Goal: Task Accomplishment & Management: Complete application form

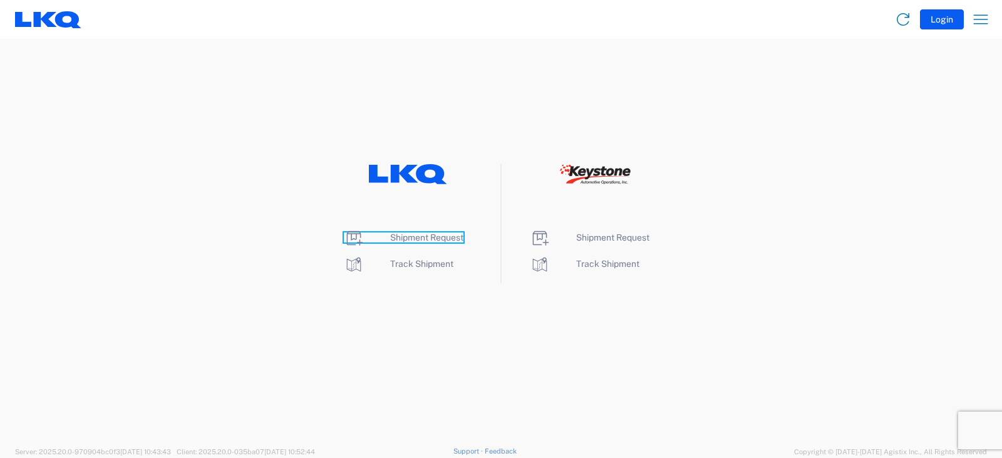
click at [426, 234] on span "Shipment Request" at bounding box center [426, 237] width 73 height 10
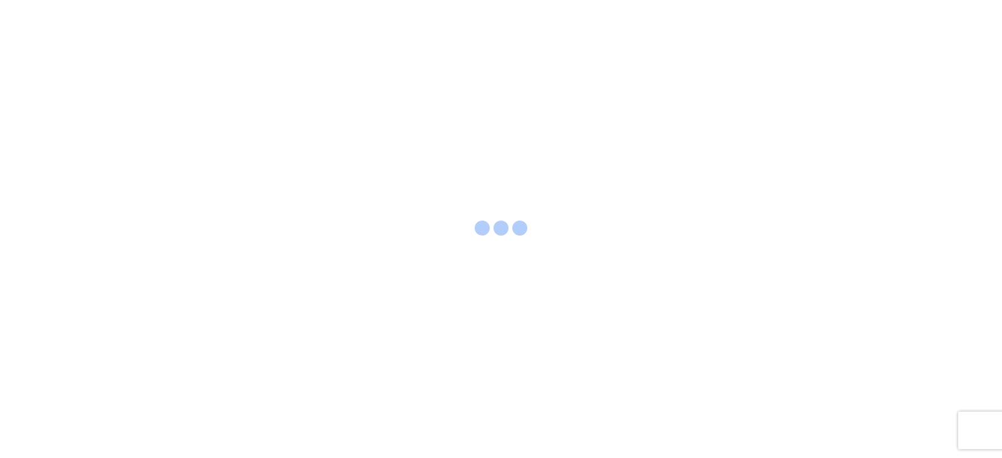
select select "FULL"
select select "LBS"
select select "IN"
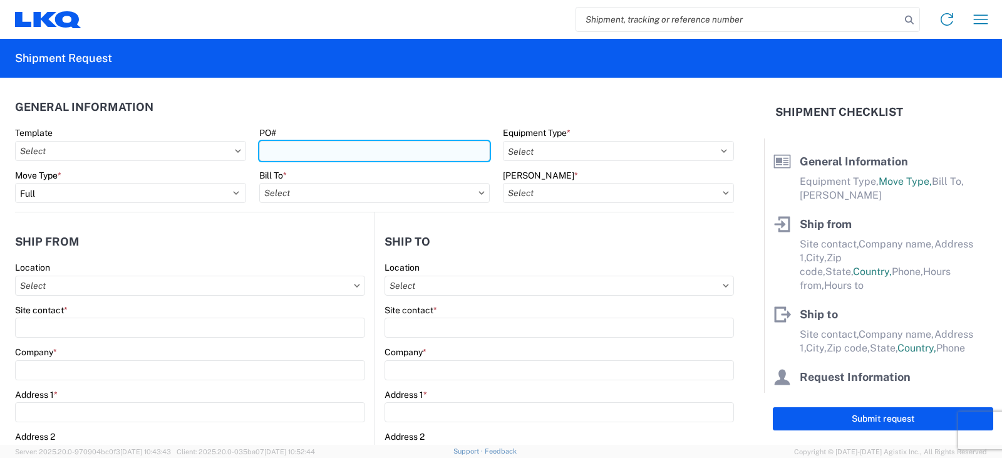
click at [281, 147] on input "PO#" at bounding box center [374, 151] width 231 height 20
type input "BEN HERNANDEZ FT 10/6"
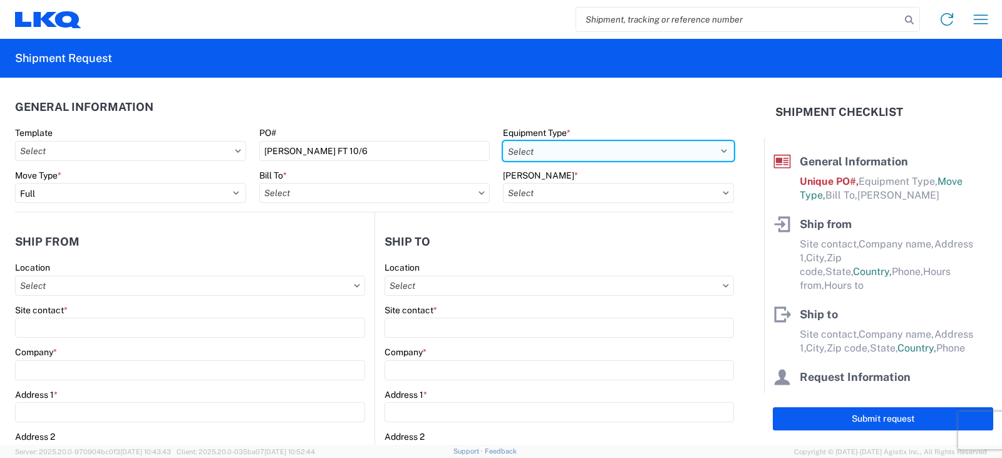
click at [528, 152] on select "Select 53’ Dry Van Flatbed Dropdeck (van) Lowboy (flatbed) Rail" at bounding box center [618, 151] width 231 height 20
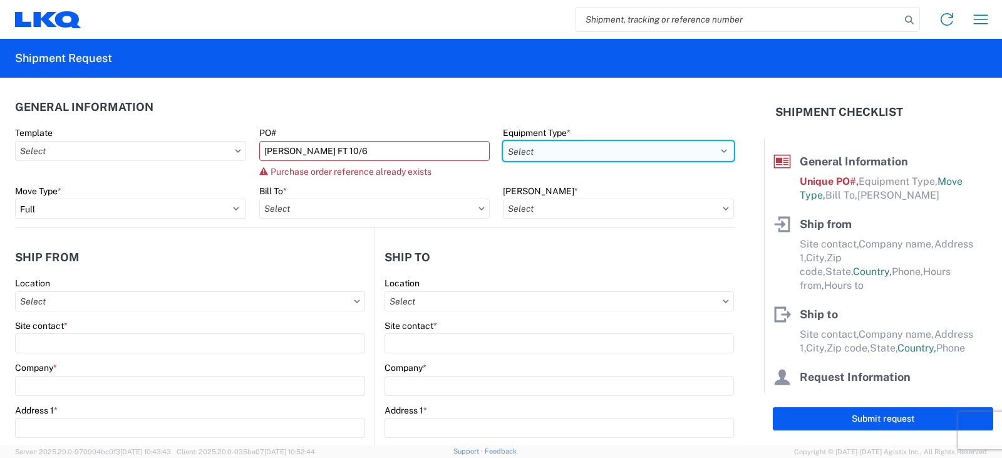
select select "STDV"
click at [503, 141] on select "Select 53’ Dry Van Flatbed Dropdeck (van) Lowboy (flatbed) Rail" at bounding box center [618, 151] width 231 height 20
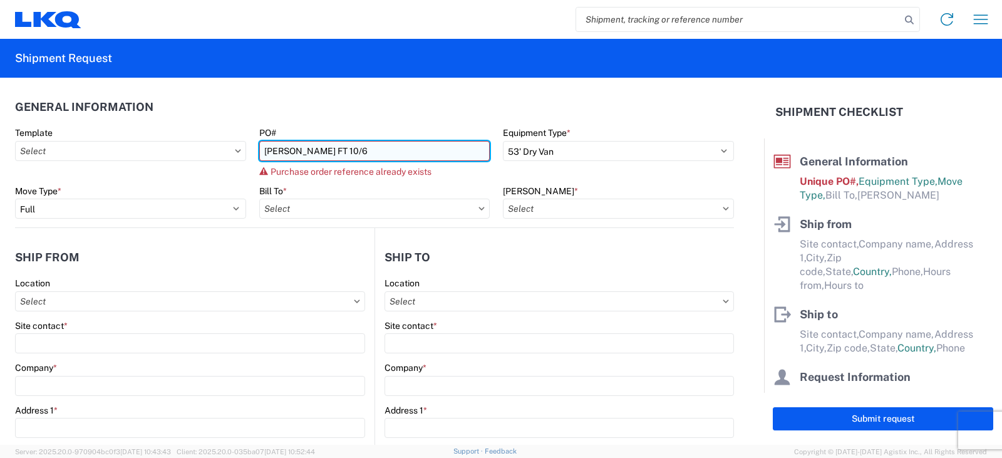
click at [375, 150] on input "BEN HERNANDEZ FT 10/6" at bounding box center [374, 151] width 231 height 20
click at [374, 152] on input "BEN HERNANDEZ FT 10/6" at bounding box center [374, 151] width 231 height 20
click at [371, 152] on input "BEN HERNANDEZ FT 10/6" at bounding box center [374, 151] width 231 height 20
click at [373, 149] on input "BEN HERNANDEZ FT 10/6" at bounding box center [374, 151] width 231 height 20
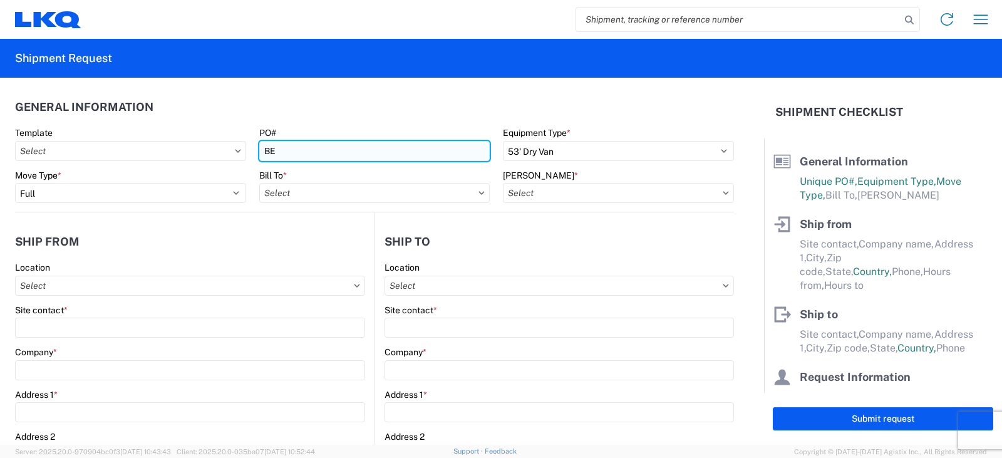
type input "B"
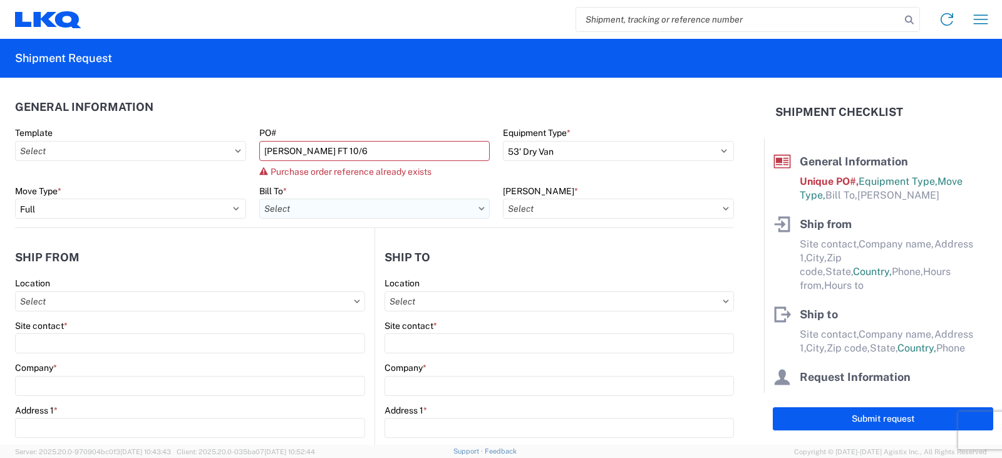
click at [314, 211] on input "text" at bounding box center [374, 209] width 231 height 20
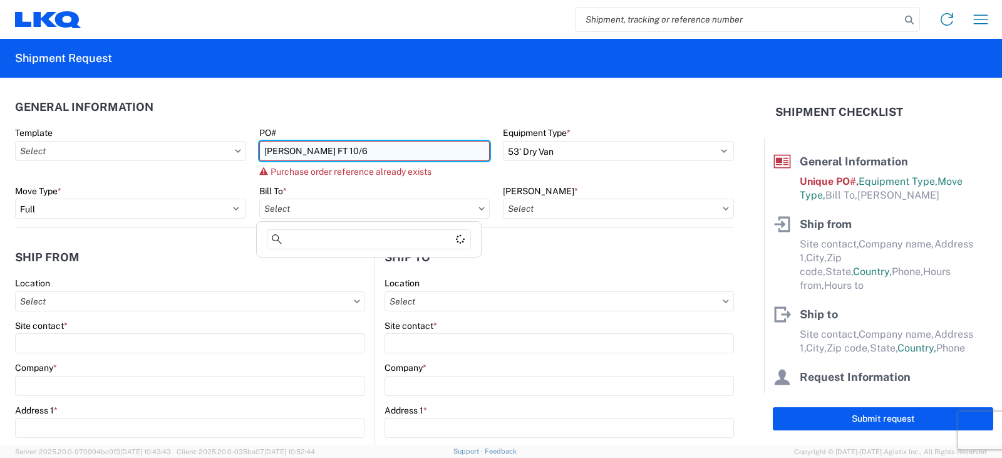
click at [373, 151] on input "BEN HERNANDEZ FT 10/6" at bounding box center [374, 151] width 231 height 20
click at [371, 152] on input "BEN HERNANDEZ FT 10/6" at bounding box center [374, 151] width 231 height 20
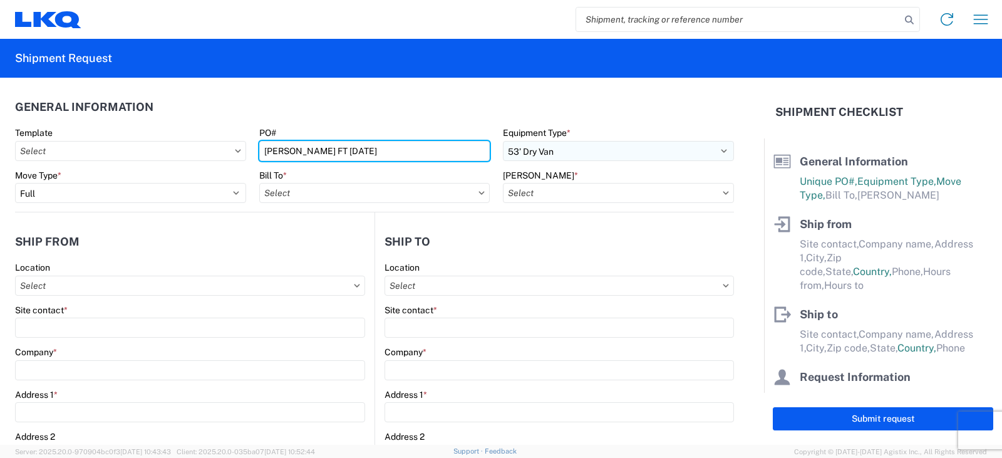
type input "BEN HERNANDEZ FT 10/6/2025"
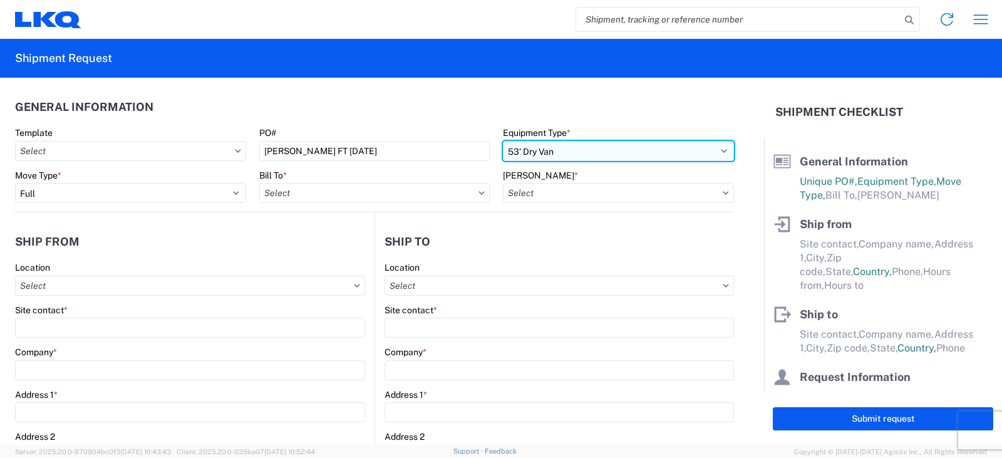
click at [562, 155] on select "Select 53’ Dry Van Flatbed Dropdeck (van) Lowboy (flatbed) Rail" at bounding box center [618, 151] width 231 height 20
click at [503, 141] on select "Select 53’ Dry Van Flatbed Dropdeck (van) Lowboy (flatbed) Rail" at bounding box center [618, 151] width 231 height 20
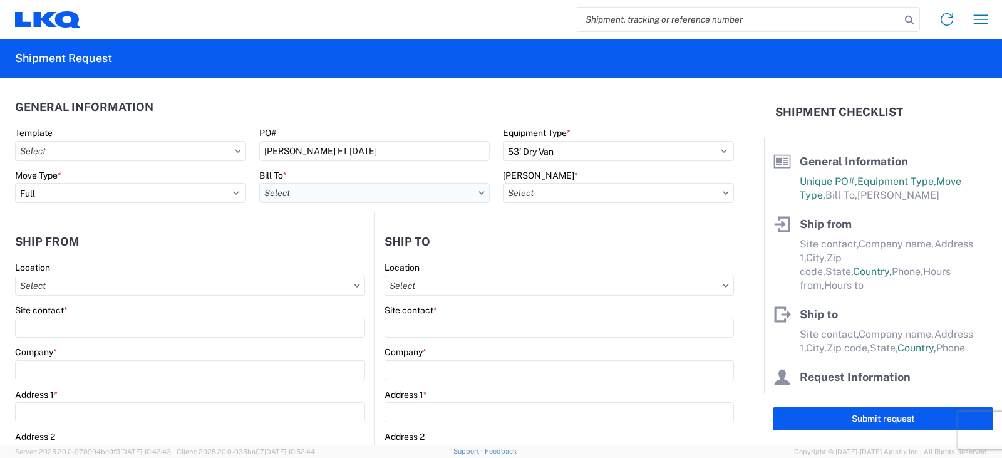
click at [291, 199] on input "text" at bounding box center [374, 193] width 231 height 20
type input "3238"
click at [331, 251] on div "3238 - Huntington IDC" at bounding box center [368, 249] width 219 height 20
type input "3238 - Huntington IDC"
click at [534, 190] on input "text" at bounding box center [618, 193] width 231 height 20
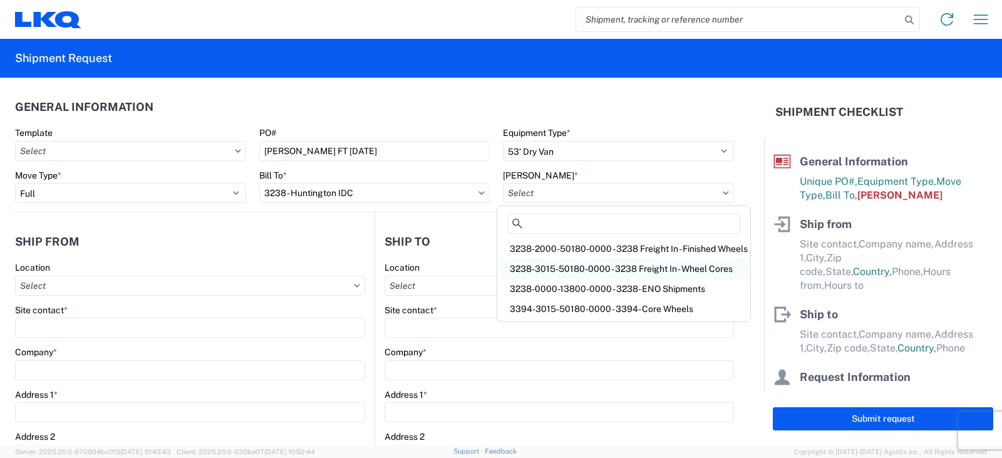
click at [541, 269] on div "3238-3015-50180-0000 - 3238 Freight In - Wheel Cores" at bounding box center [624, 269] width 248 height 20
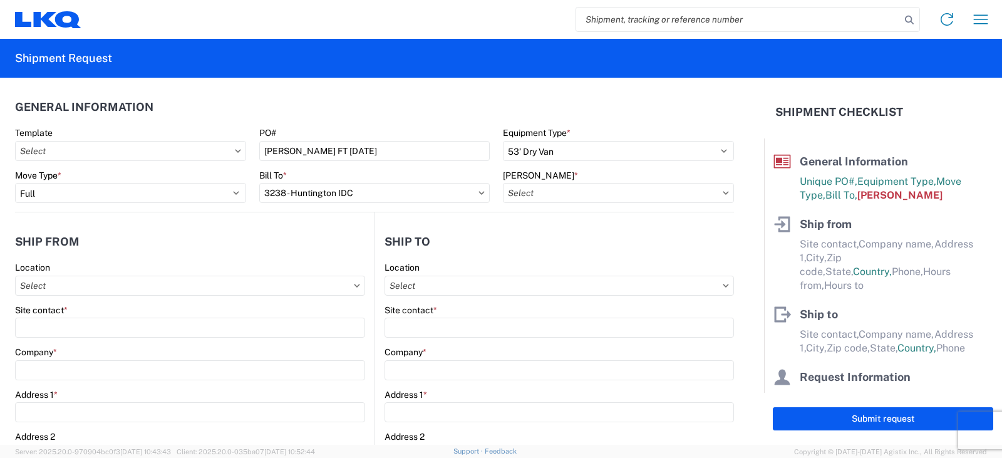
type input "3238-3015-50180-0000 - 3238 Freight In - Wheel Cores"
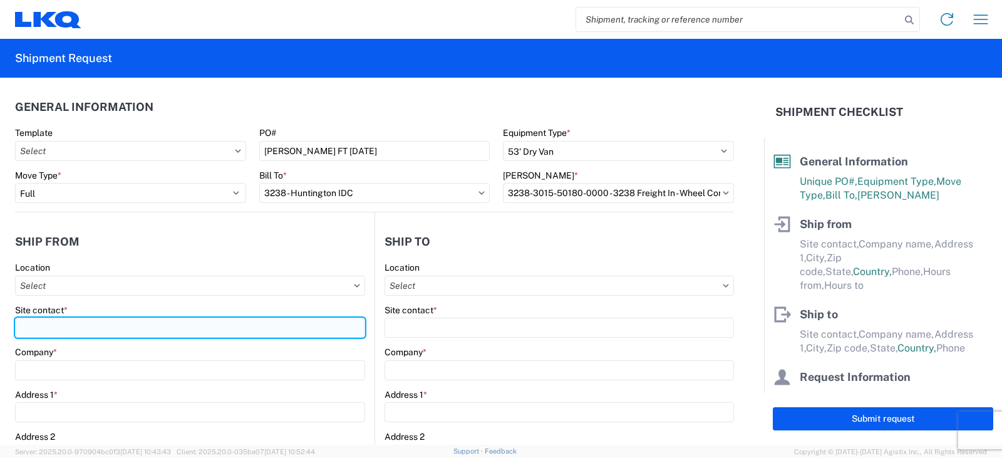
click at [31, 326] on input "Site contact *" at bounding box center [190, 328] width 350 height 20
type input "BEN HERNANDEZ"
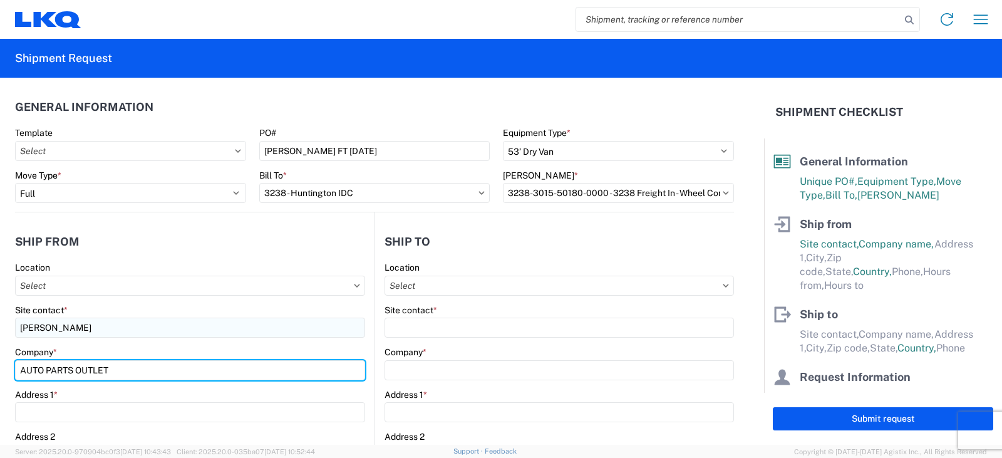
type input "AUTO PARTS OUTLET"
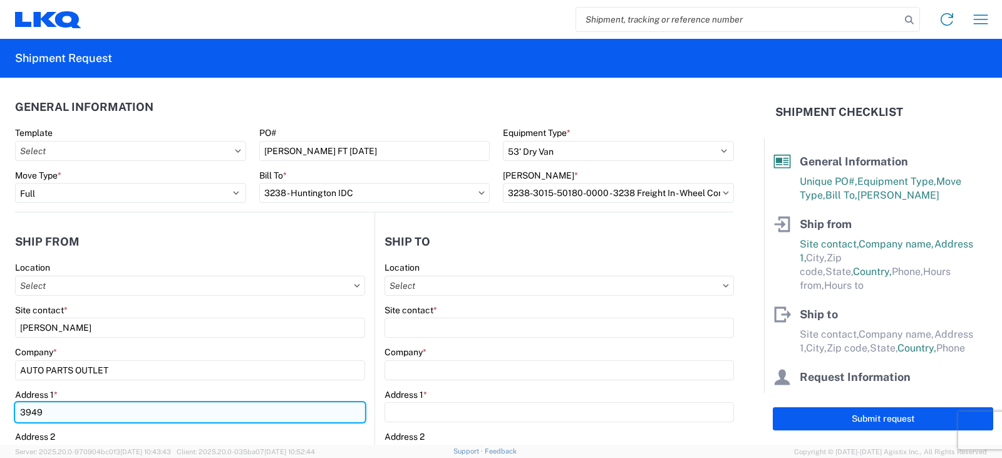
type input "3949 W VAN BUREN STREET"
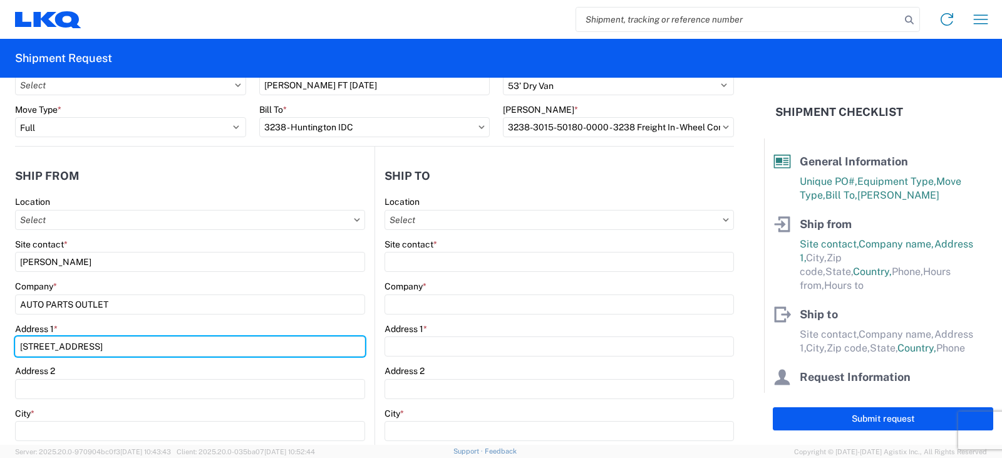
scroll to position [125, 0]
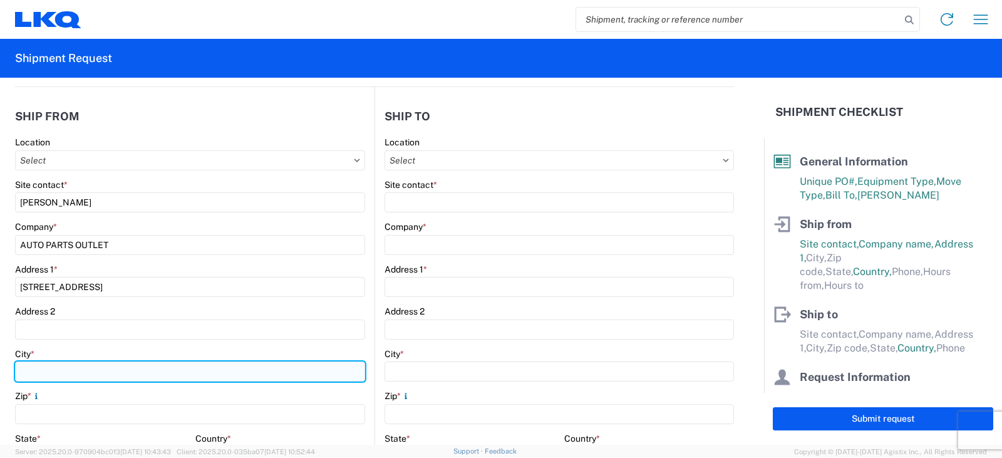
click at [28, 371] on input "City *" at bounding box center [190, 371] width 350 height 20
type input "PHOENIX"
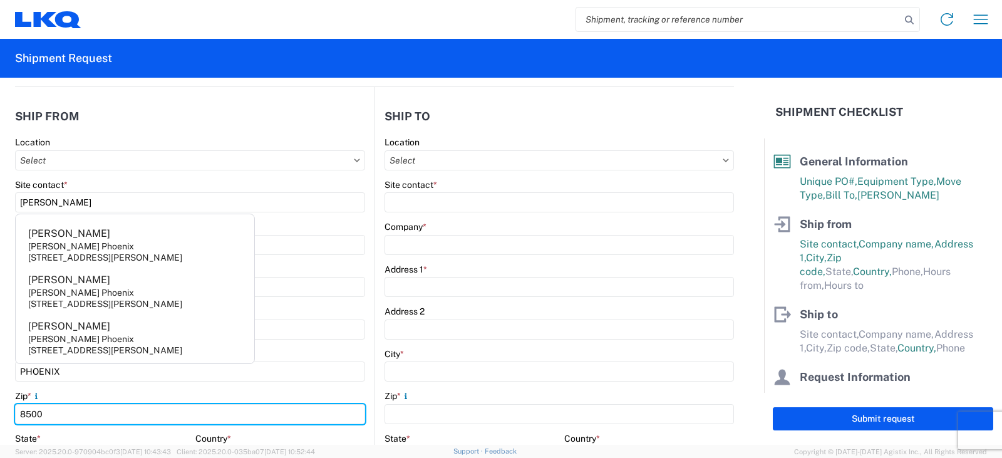
type input "85009"
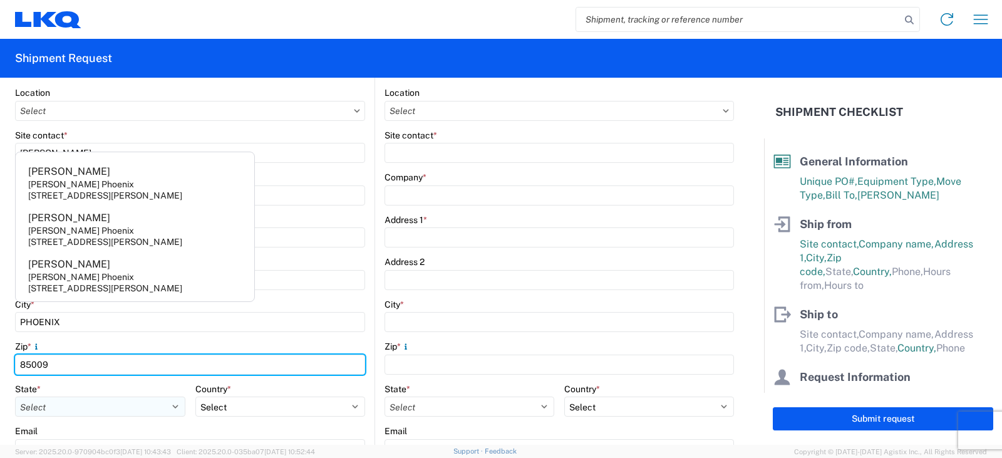
scroll to position [188, 0]
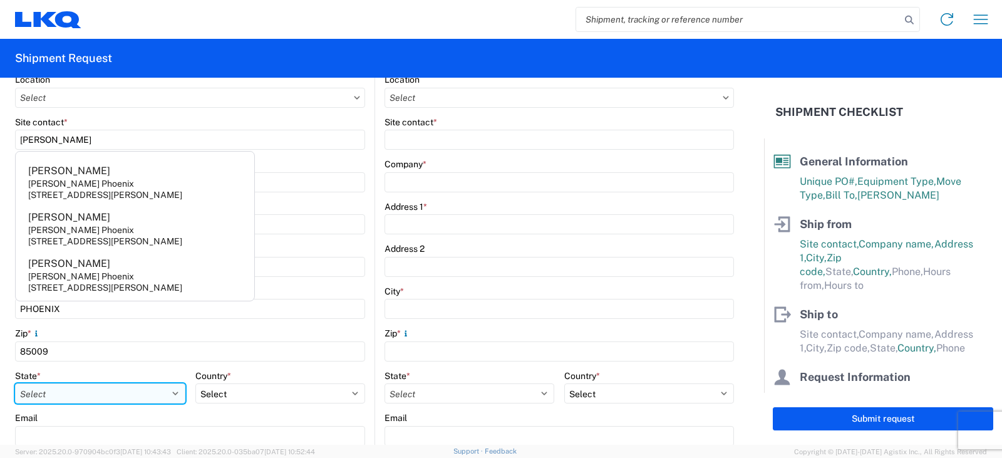
click at [37, 392] on select "Select Alabama Alaska Arizona Arkansas Armed Forces Americas Armed Forces Europ…" at bounding box center [100, 393] width 170 height 20
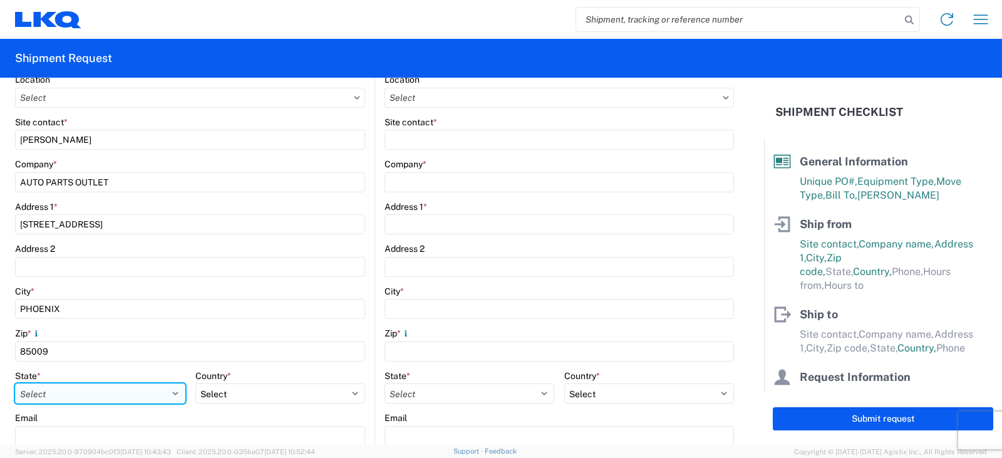
select select "AZ"
click at [15, 383] on select "Select Alabama Alaska Arizona Arkansas Armed Forces Americas Armed Forces Europ…" at bounding box center [100, 393] width 170 height 20
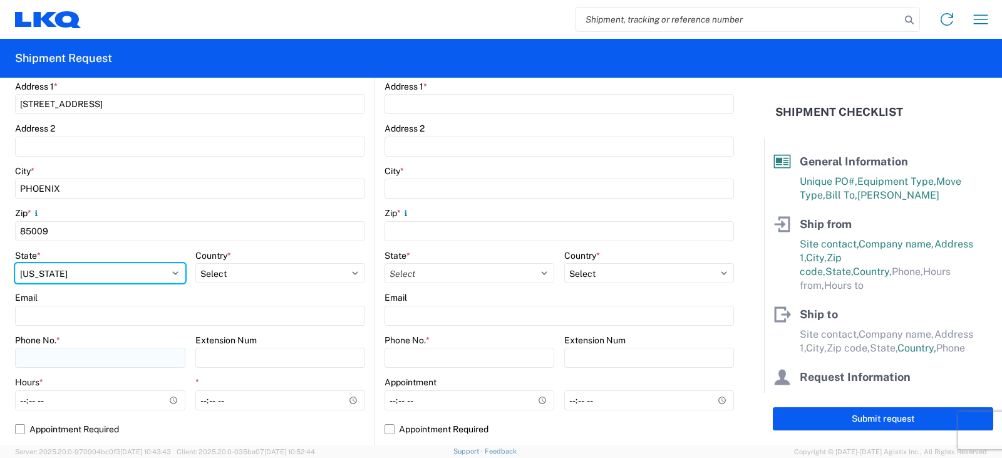
scroll to position [313, 0]
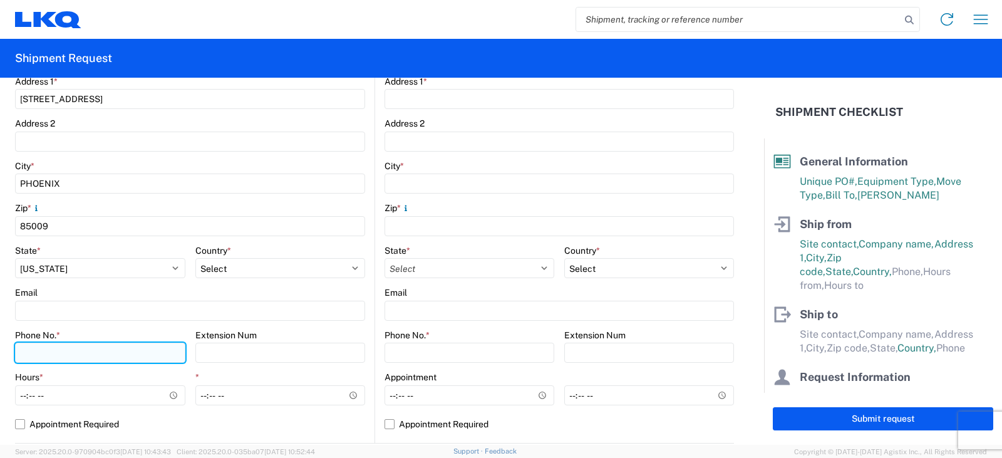
click at [24, 354] on input "Phone No. *" at bounding box center [100, 353] width 170 height 20
type input "480-703-8406"
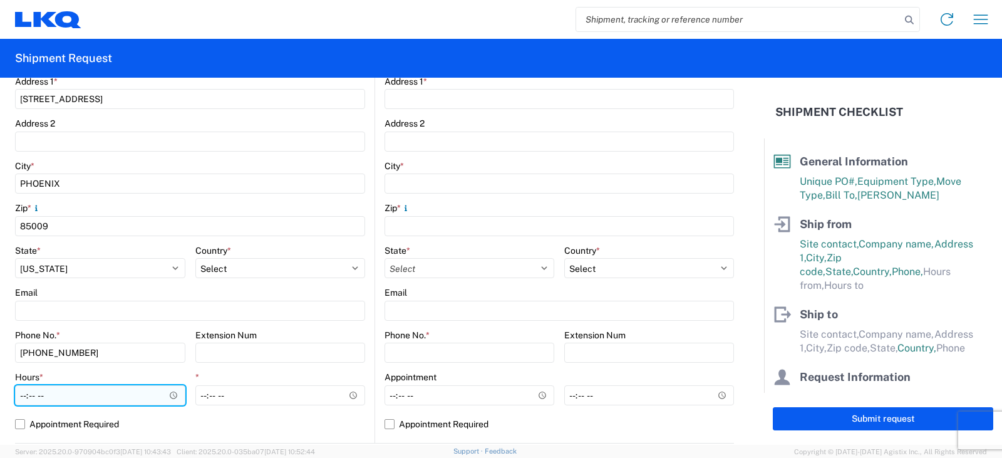
click at [21, 392] on input "Hours *" at bounding box center [100, 395] width 170 height 20
type input "11:00"
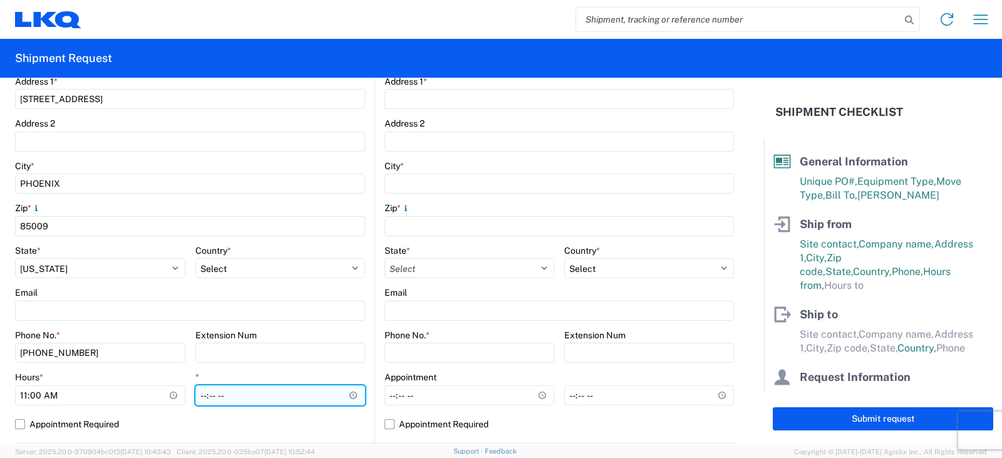
click at [200, 397] on input "*" at bounding box center [280, 395] width 170 height 20
type input "14:00"
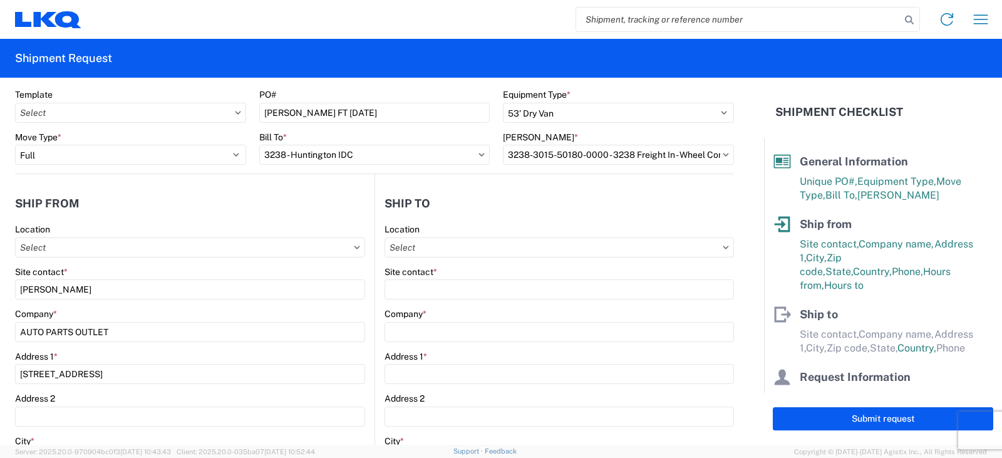
scroll to position [0, 0]
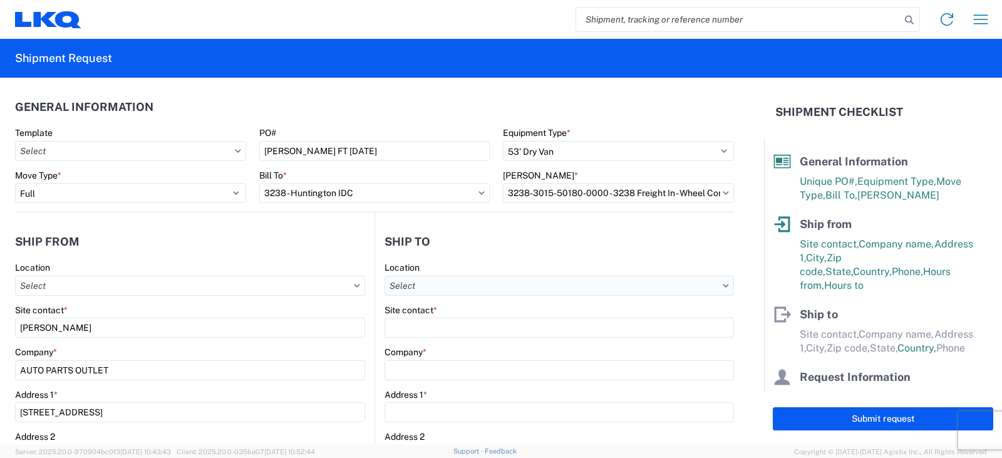
click at [416, 281] on input "text" at bounding box center [559, 286] width 349 height 20
type input "3238"
click at [451, 342] on div "3238 - Huntington IDC" at bounding box center [492, 341] width 219 height 20
type input "3238 - Huntington IDC"
type input "LKQ Corporation"
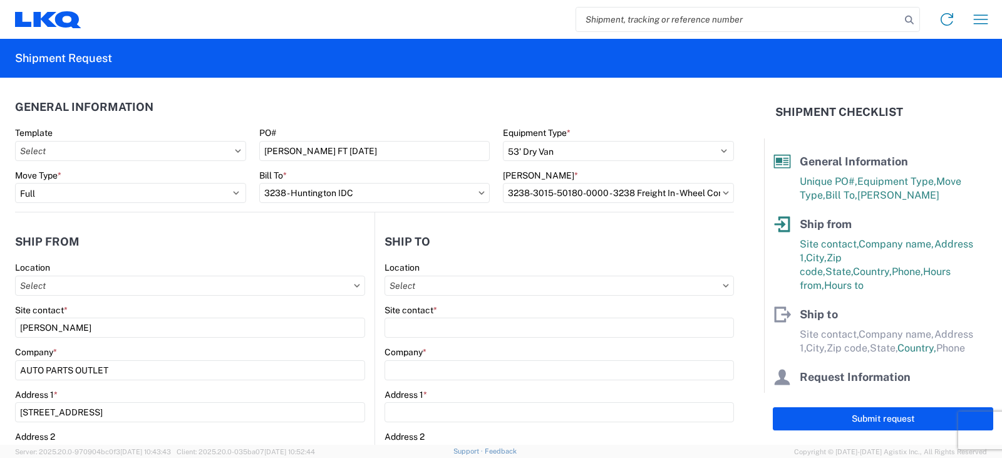
type input "1870 Riverfork Drive W"
type input "Huntington"
type input "46750"
select select "US"
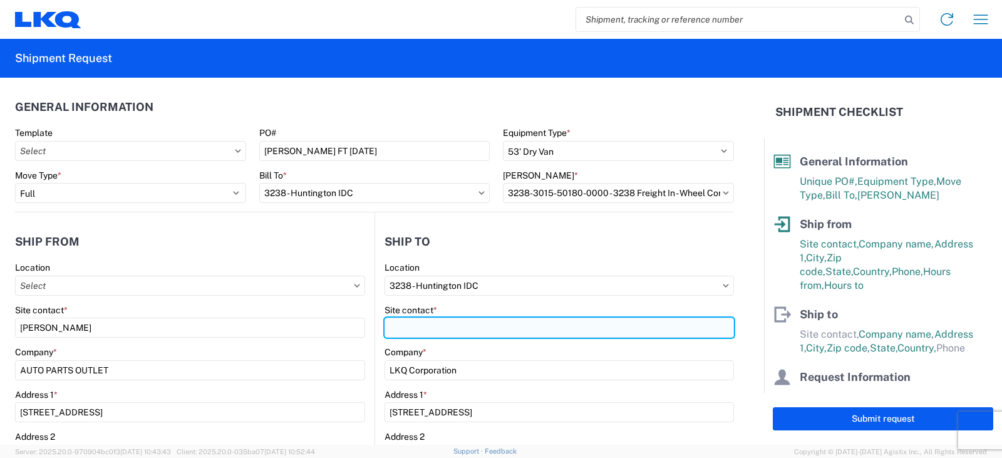
click at [401, 329] on input "Site contact *" at bounding box center [559, 328] width 349 height 20
type input "DEE SNEAD"
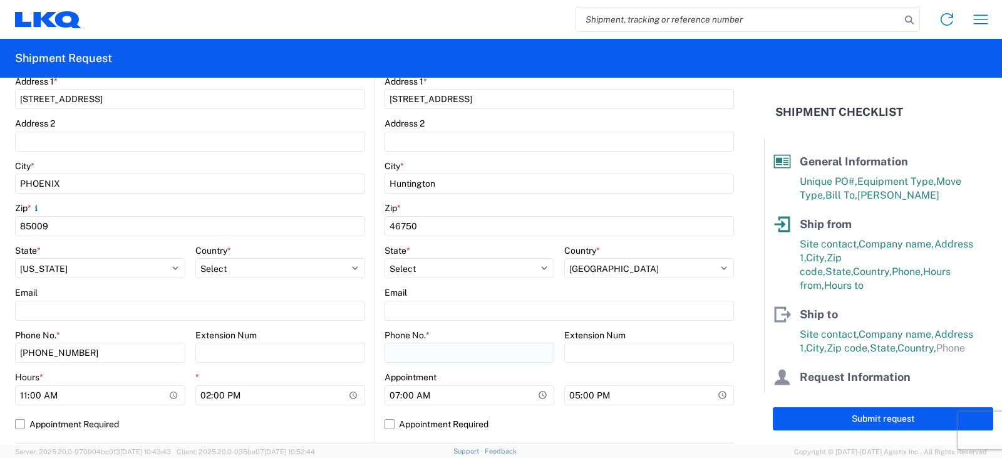
scroll to position [376, 0]
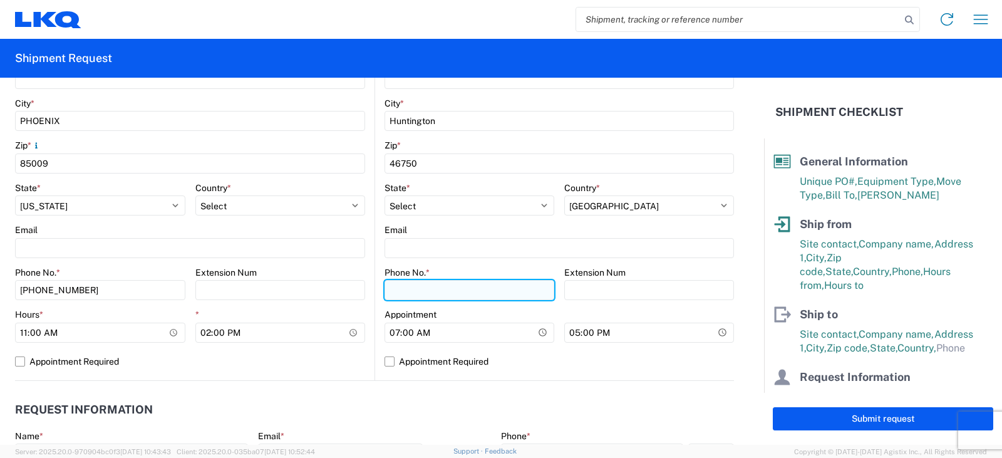
click at [401, 283] on input "Phone No. *" at bounding box center [470, 290] width 170 height 20
type input "260-359-7402"
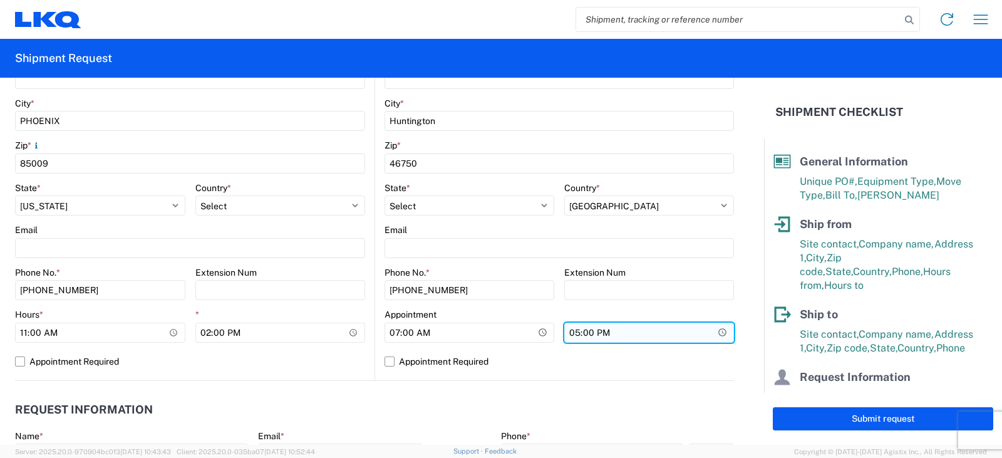
click at [570, 336] on input "17:00" at bounding box center [649, 333] width 170 height 20
type input "15:00"
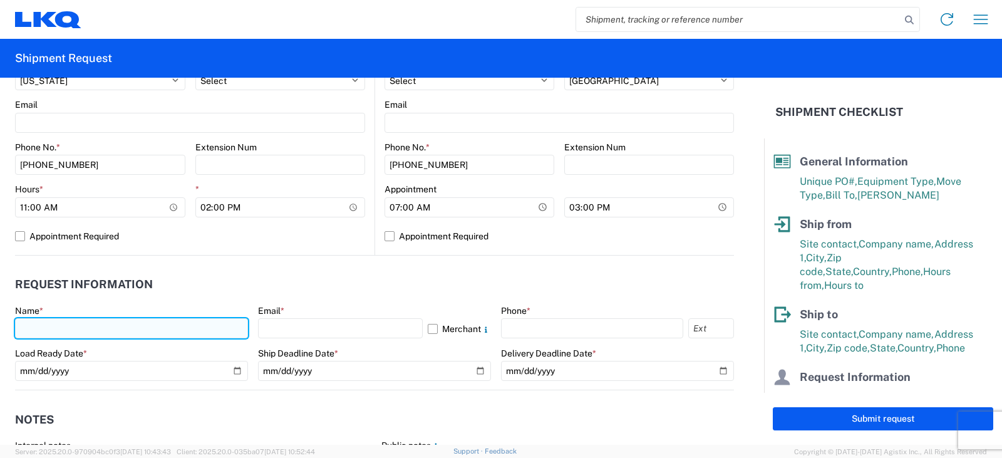
click at [26, 324] on input "text" at bounding box center [131, 328] width 233 height 20
type input "DEE SNEAD"
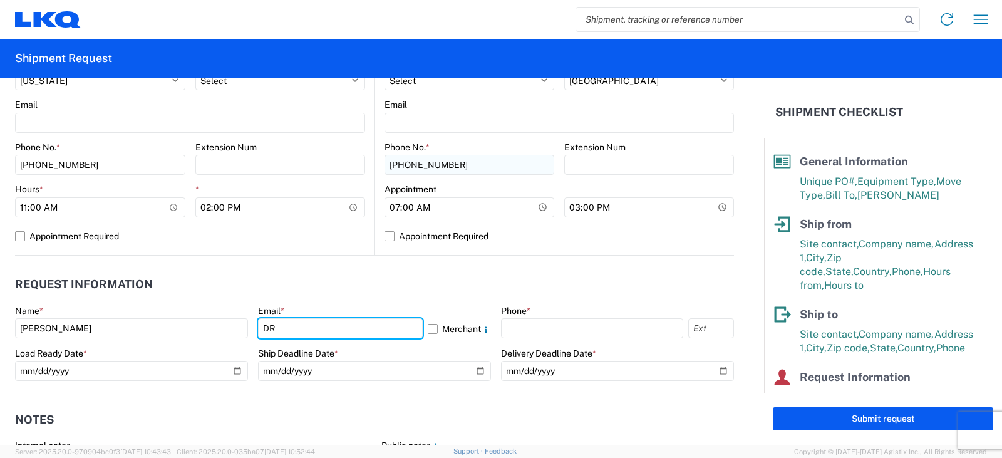
type input "drsnead@lkqcorp.com"
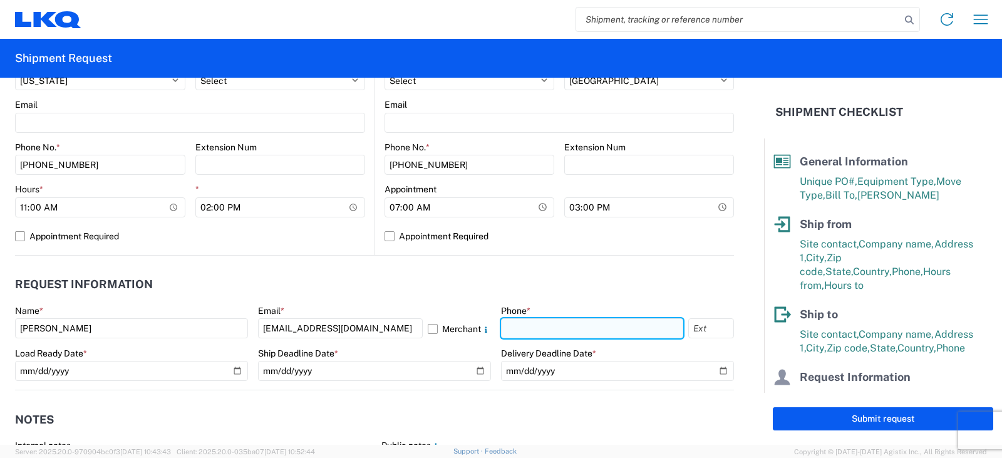
click at [512, 328] on input "text" at bounding box center [592, 328] width 182 height 20
type input "260-359-7402"
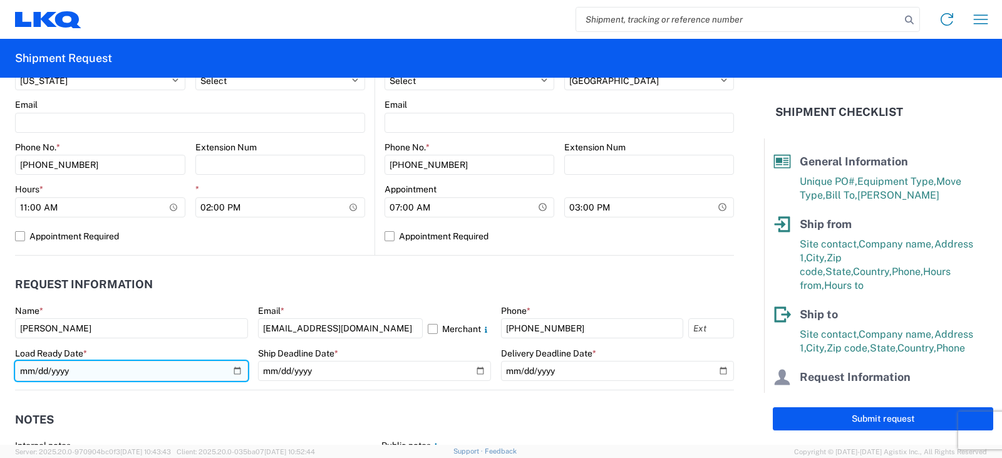
drag, startPoint x: 232, startPoint y: 371, endPoint x: 230, endPoint y: 365, distance: 6.4
click at [232, 371] on input "date" at bounding box center [131, 371] width 233 height 20
type input "2025-10-06"
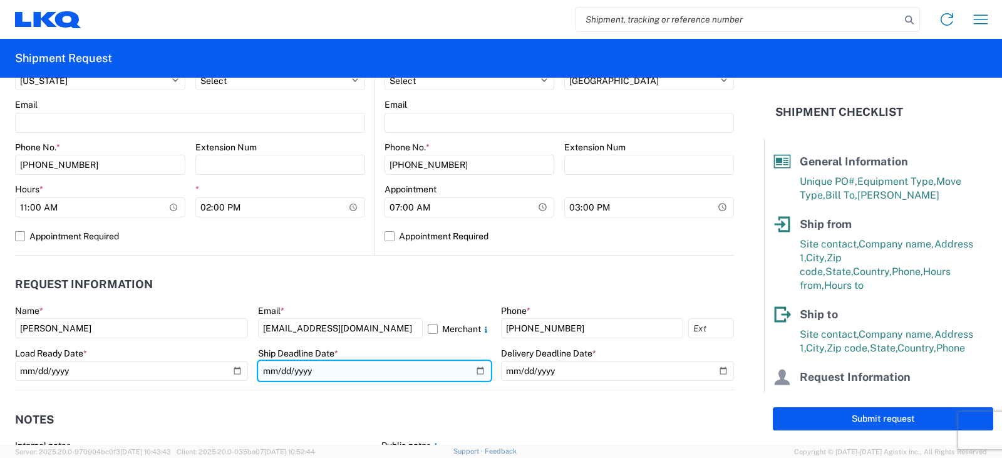
click at [477, 371] on input "date" at bounding box center [374, 371] width 233 height 20
type input "2025-10-06"
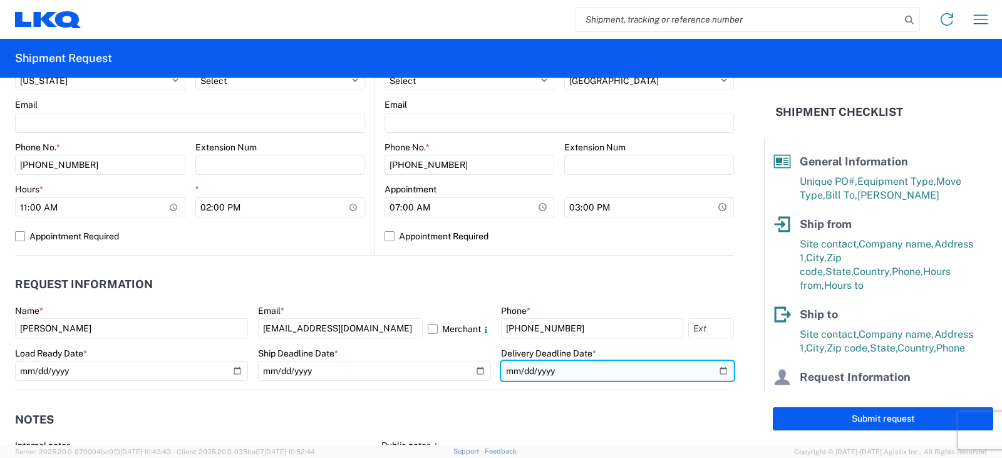
click at [713, 370] on input "date" at bounding box center [617, 371] width 233 height 20
type input "2025-10-09"
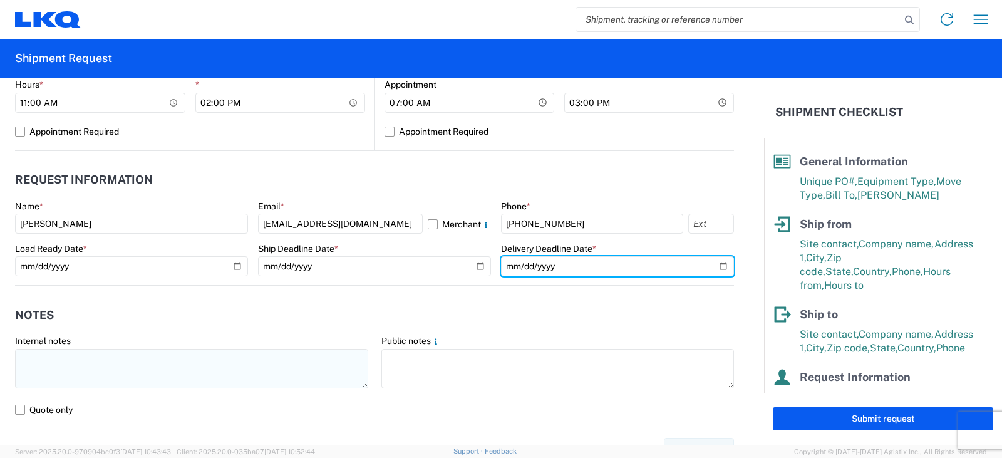
scroll to position [689, 0]
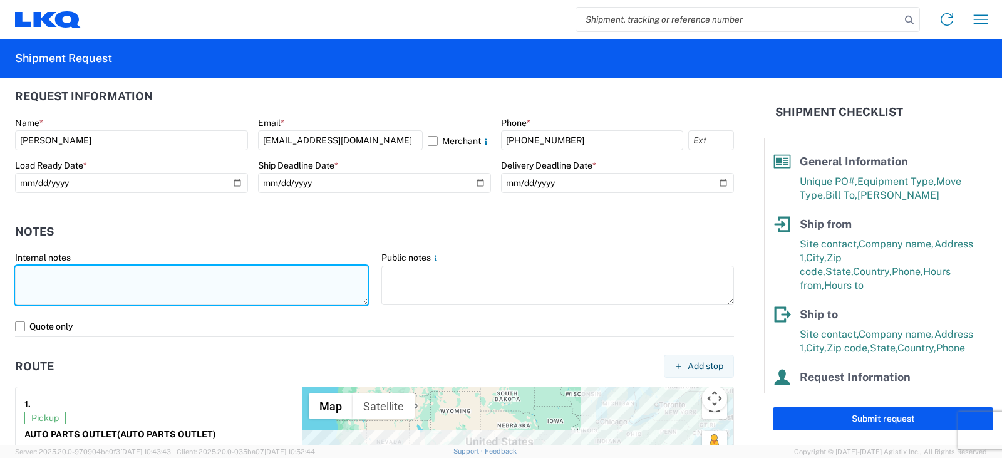
click at [29, 273] on textarea at bounding box center [191, 285] width 353 height 39
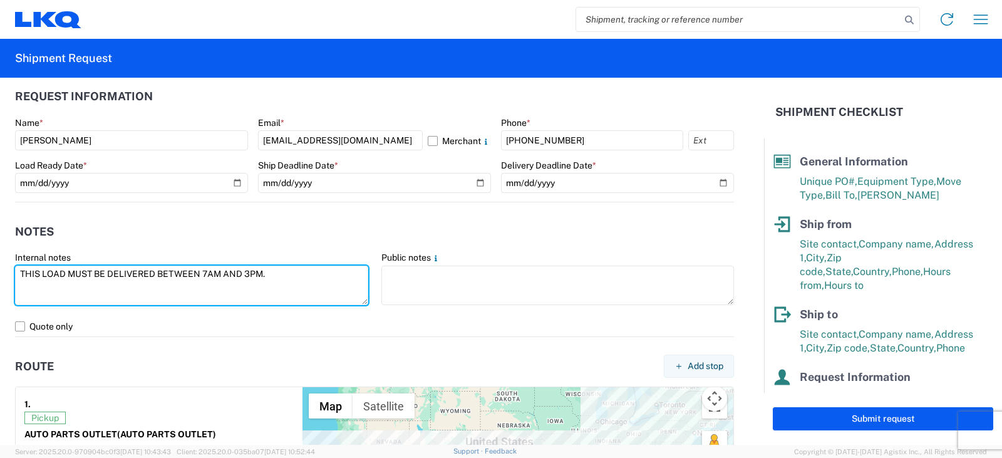
drag, startPoint x: 276, startPoint y: 272, endPoint x: 3, endPoint y: 306, distance: 275.8
click at [3, 306] on form "General Information Template PO# BEN HERNANDEZ FT 10/6/2025 Equipment Type * Se…" at bounding box center [382, 261] width 764 height 367
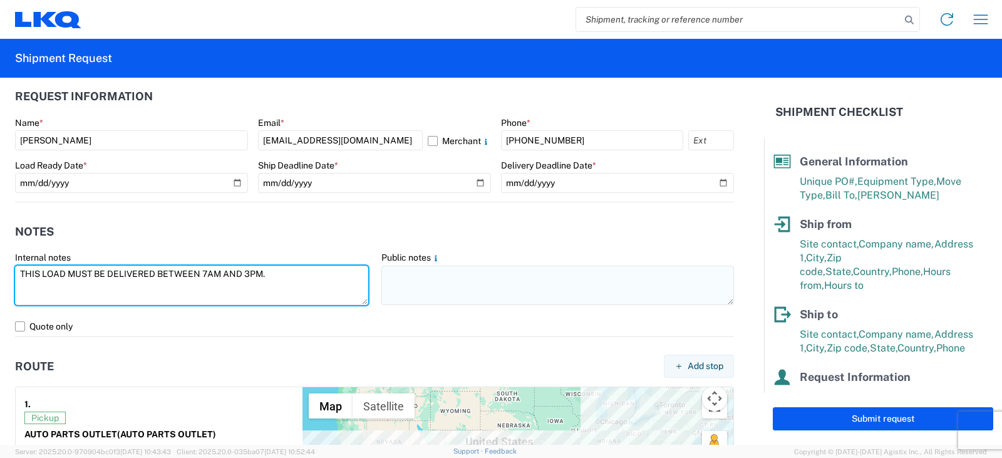
type textarea "THIS LOAD MUST BE DELIVERED BETWEEN 7AM AND 3PM."
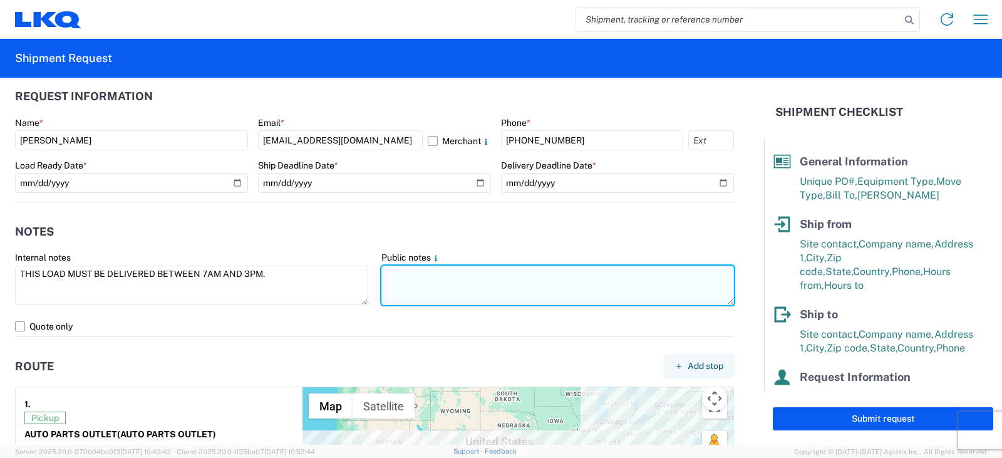
click at [385, 269] on textarea at bounding box center [557, 285] width 353 height 39
paste textarea "THIS LOAD MUST BE DELIVERED BETWEEN 7AM AND 3PM."
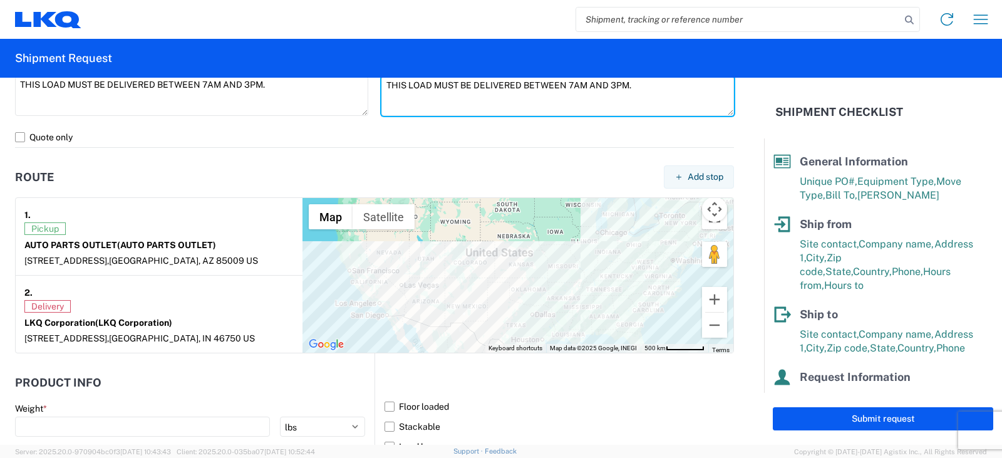
scroll to position [1002, 0]
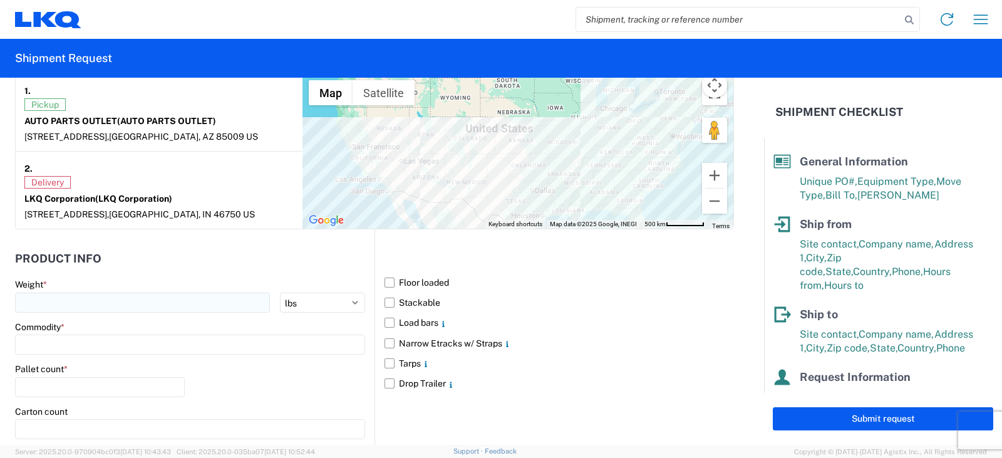
type textarea "THIS LOAD MUST BE DELIVERED BETWEEN 7AM AND 3PM."
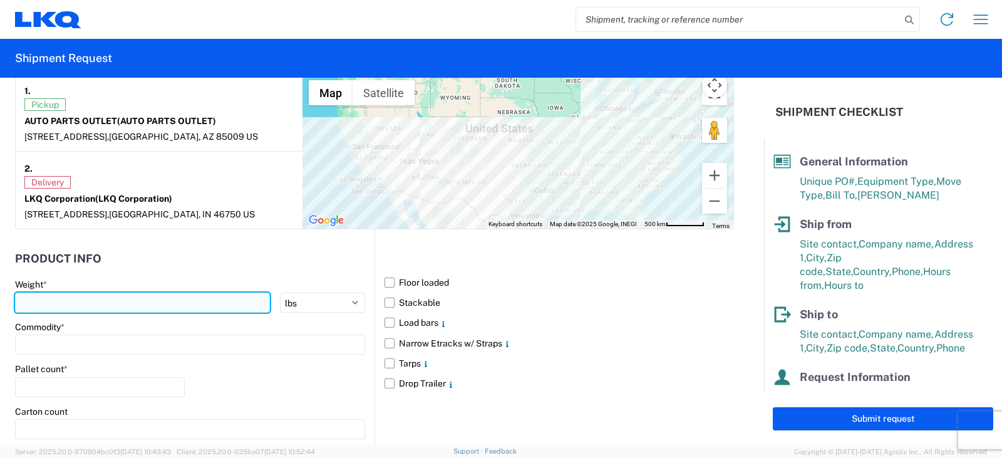
click at [29, 303] on input "number" at bounding box center [142, 302] width 255 height 20
type input "40000"
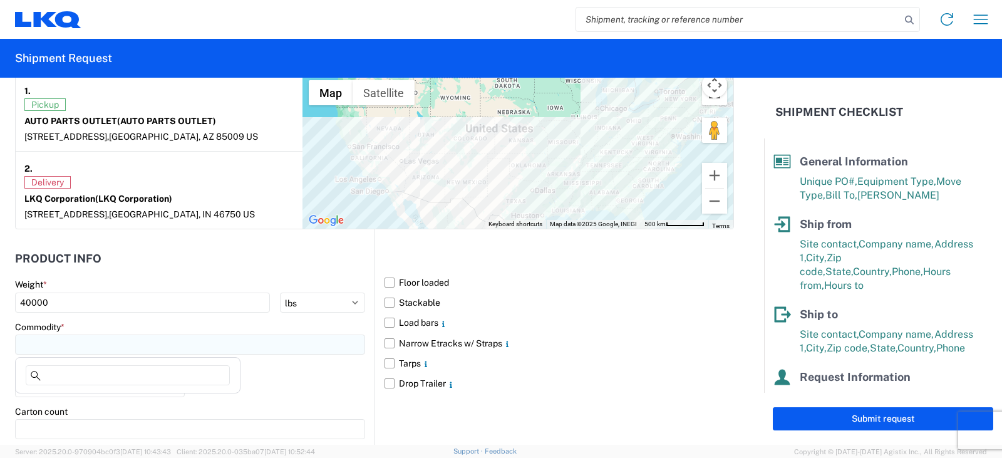
click at [34, 342] on input at bounding box center [190, 344] width 350 height 20
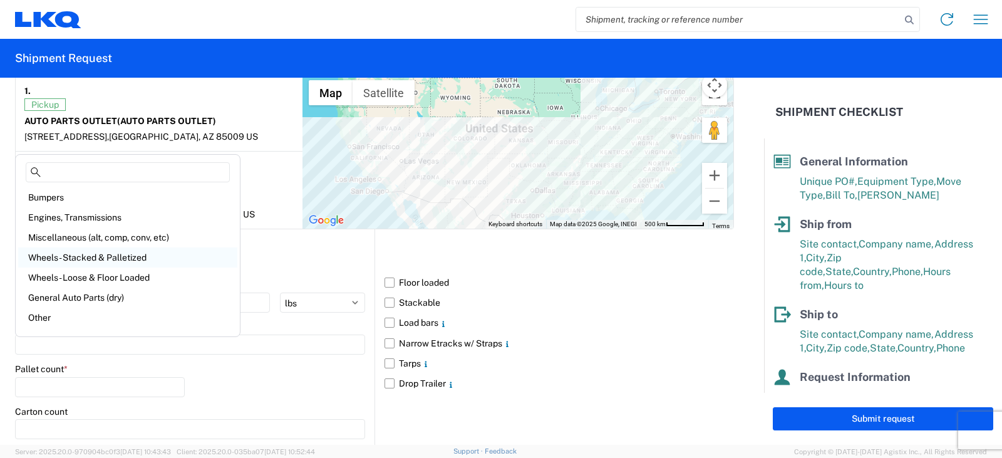
click at [56, 258] on div "Wheels - Stacked & Palletized" at bounding box center [127, 257] width 219 height 20
type input "Wheels - Stacked & Palletized"
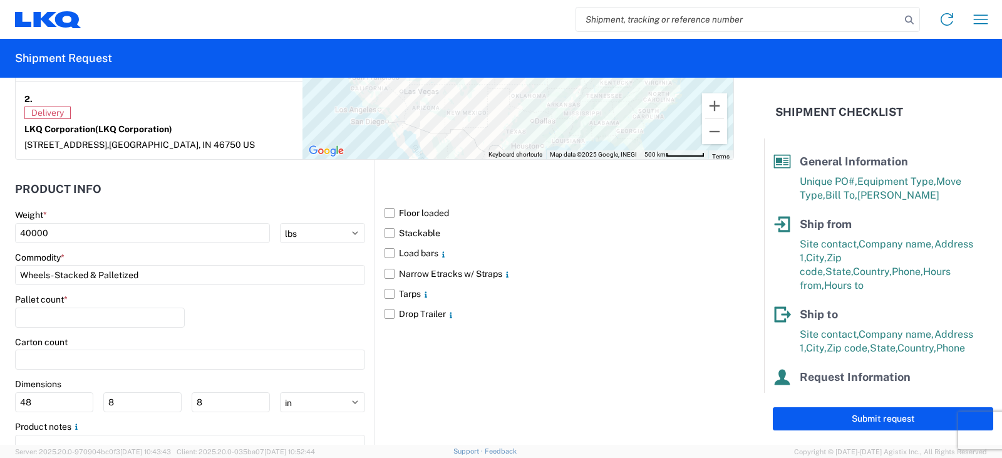
scroll to position [1127, 0]
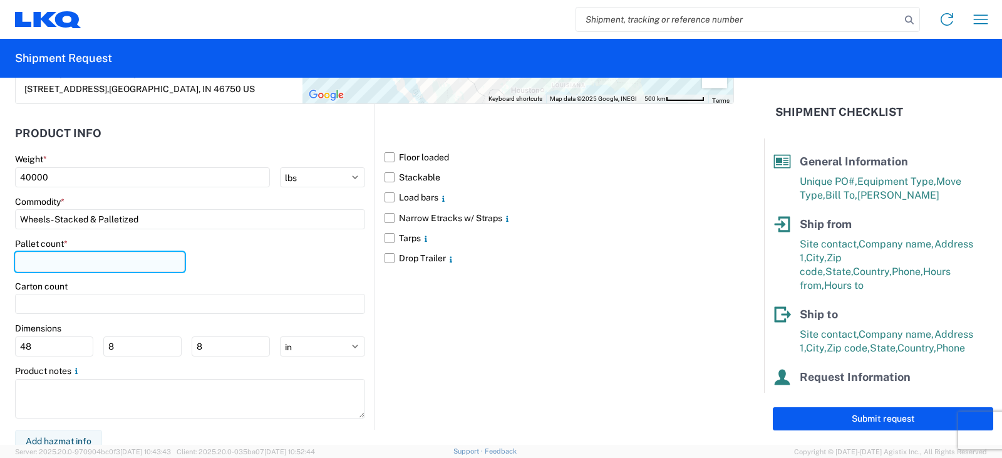
click at [33, 253] on input "number" at bounding box center [100, 262] width 170 height 20
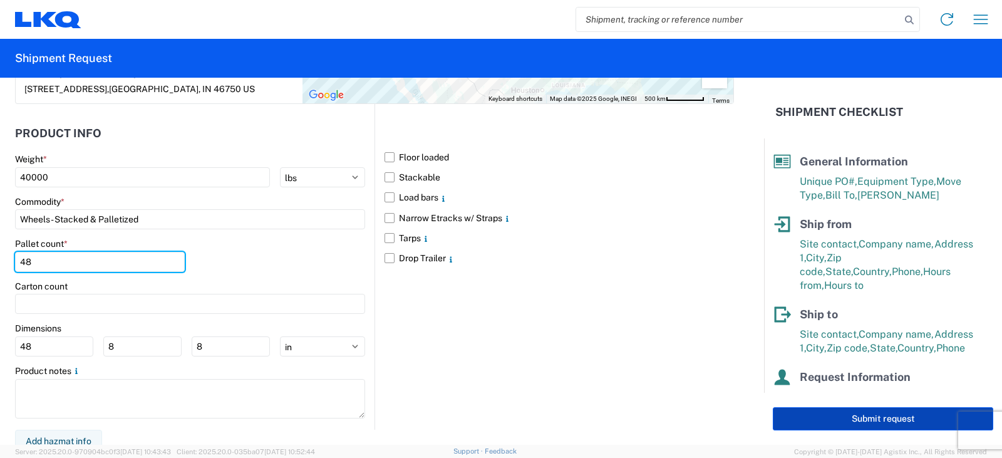
type input "48"
click at [869, 420] on button "Submit request" at bounding box center [883, 418] width 220 height 23
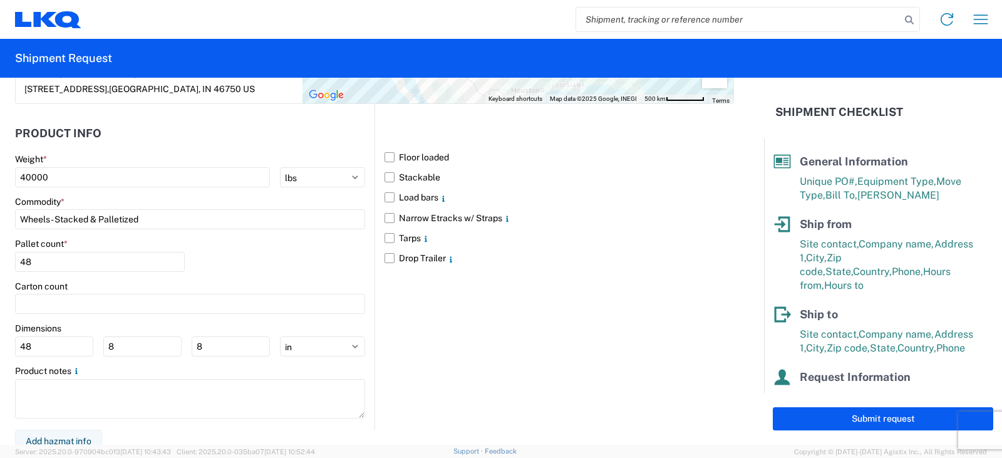
select select "US"
